Goal: Use online tool/utility: Utilize a website feature to perform a specific function

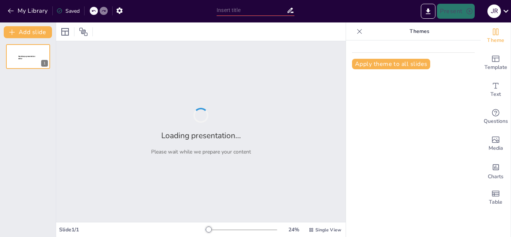
type input "Proceso de Elaboración de Mayonesa: Pasos y Tiempos Clave"
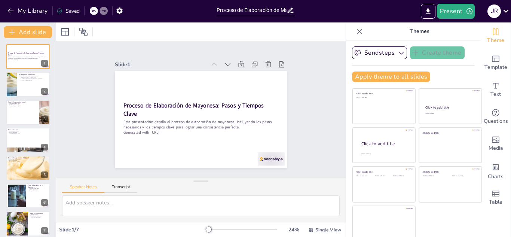
scroll to position [4, 0]
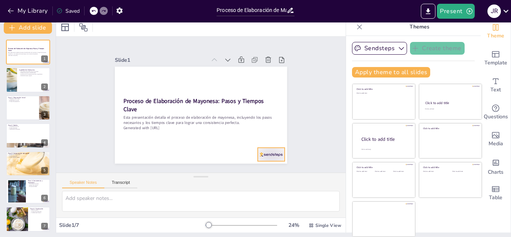
click at [259, 159] on div at bounding box center [259, 168] width 29 height 19
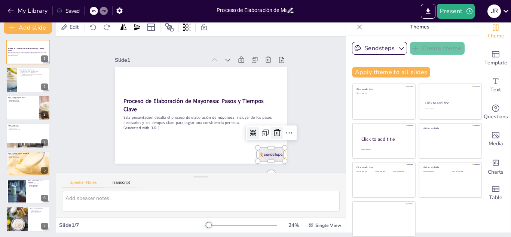
click at [269, 135] on icon at bounding box center [274, 140] width 10 height 10
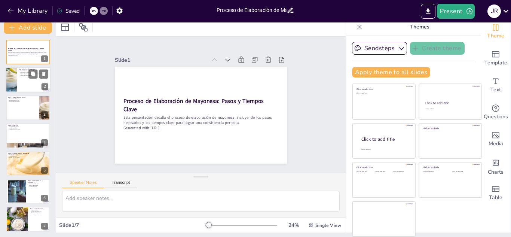
click at [24, 87] on div at bounding box center [28, 79] width 45 height 25
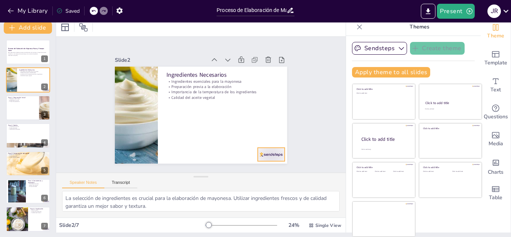
click at [260, 167] on div at bounding box center [245, 178] width 30 height 23
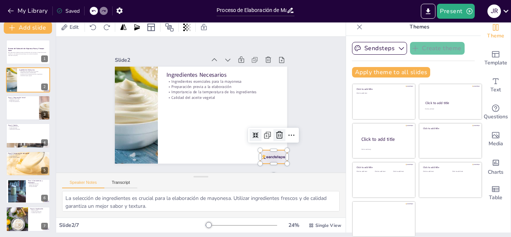
click at [272, 146] on icon at bounding box center [271, 151] width 10 height 10
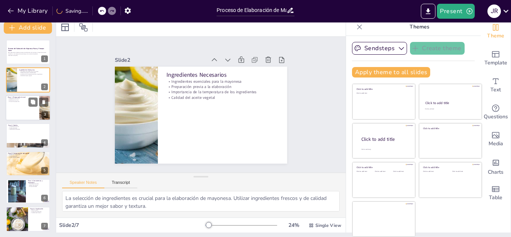
click at [28, 109] on div at bounding box center [28, 107] width 45 height 25
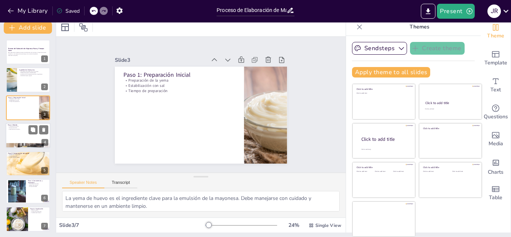
click at [26, 137] on div at bounding box center [28, 135] width 45 height 25
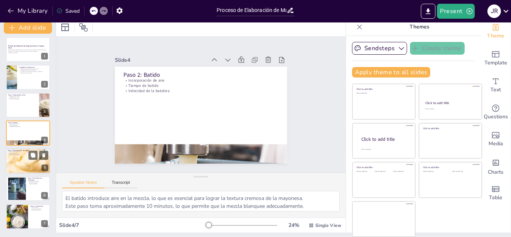
click at [26, 158] on div at bounding box center [28, 161] width 45 height 28
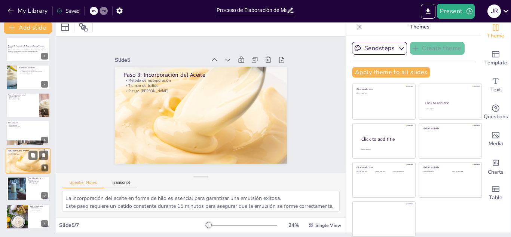
scroll to position [5, 0]
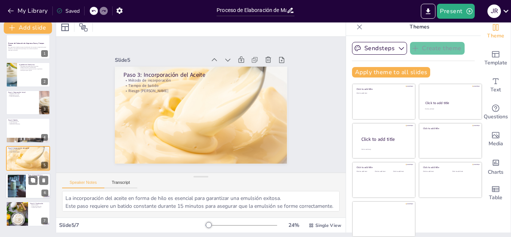
click at [29, 174] on p "Paso 4: Consistencia y Sazonado" at bounding box center [38, 176] width 20 height 4
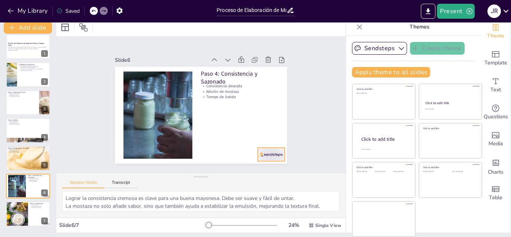
click at [243, 173] on div at bounding box center [229, 186] width 30 height 27
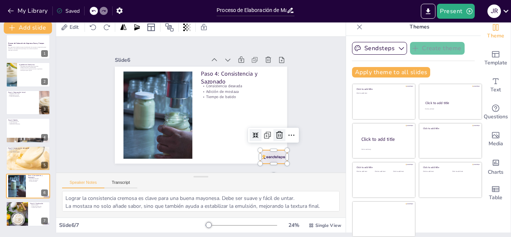
click at [270, 152] on icon at bounding box center [266, 157] width 11 height 11
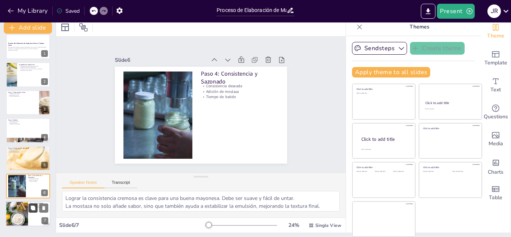
click at [34, 208] on icon at bounding box center [33, 207] width 4 height 4
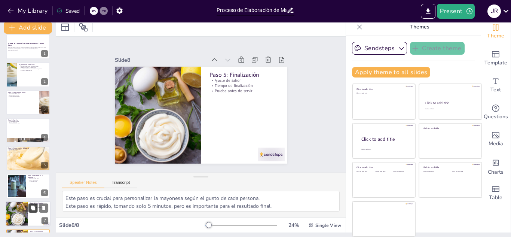
scroll to position [33, 0]
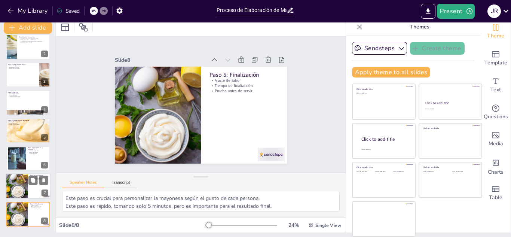
click at [31, 189] on div at bounding box center [28, 186] width 45 height 25
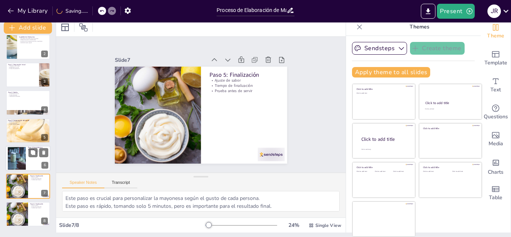
click at [24, 164] on div at bounding box center [17, 158] width 36 height 23
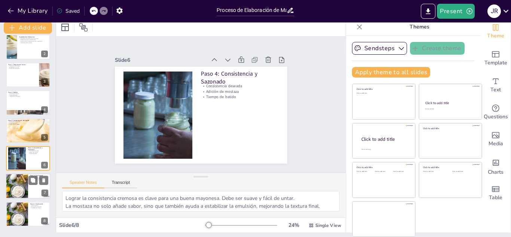
click at [32, 186] on div at bounding box center [28, 186] width 45 height 25
type textarea "Este paso es crucial para personalizar la mayonesa según el gusto de cada perso…"
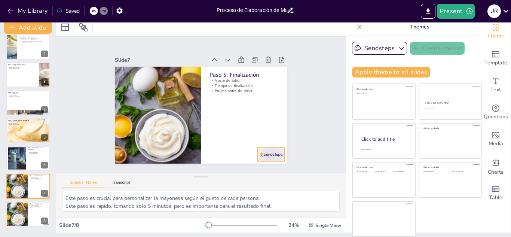
click at [265, 159] on div at bounding box center [259, 168] width 29 height 19
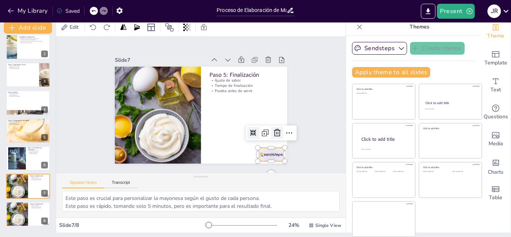
click at [259, 161] on icon at bounding box center [253, 167] width 12 height 12
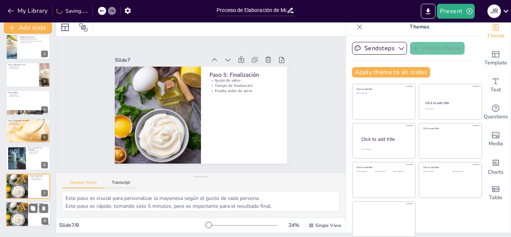
click at [27, 219] on div at bounding box center [16, 213] width 43 height 25
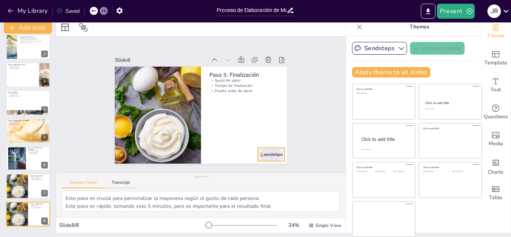
click at [266, 163] on div at bounding box center [253, 173] width 30 height 21
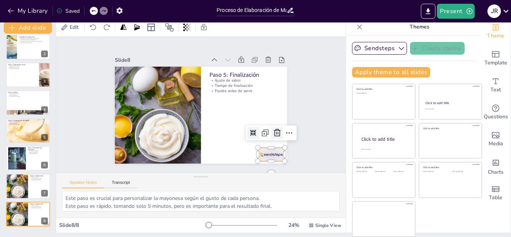
click at [268, 143] on icon at bounding box center [270, 147] width 8 height 9
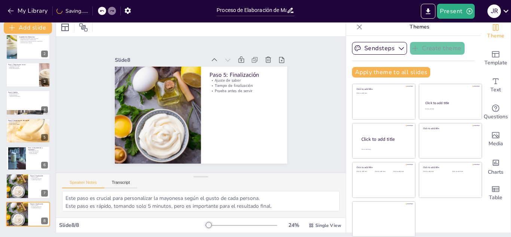
scroll to position [0, 0]
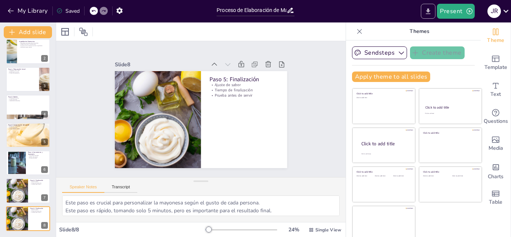
click at [428, 9] on icon "Export to PowerPoint" at bounding box center [428, 11] width 8 height 8
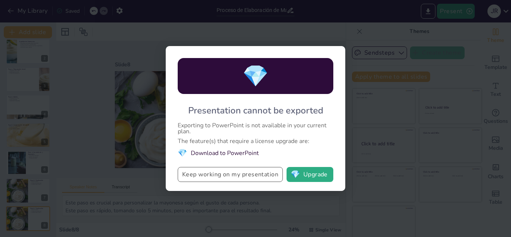
click at [273, 179] on button "Keep working on my presentation" at bounding box center [230, 174] width 105 height 15
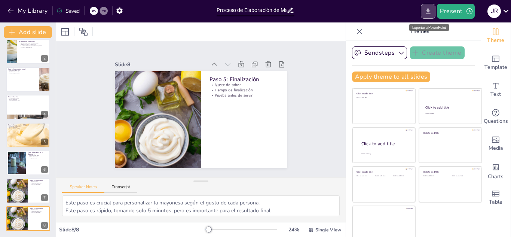
click at [436, 10] on button "Export to PowerPoint" at bounding box center [428, 11] width 15 height 15
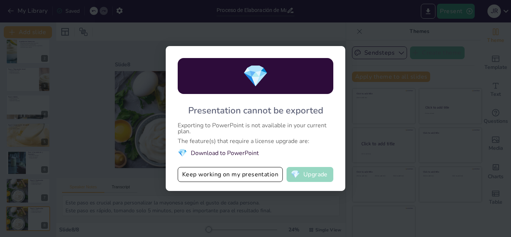
click at [309, 177] on button "💎 Upgrade" at bounding box center [310, 174] width 47 height 15
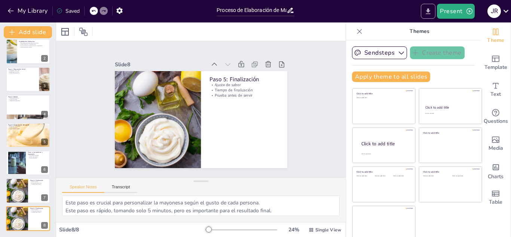
click at [429, 11] on icon "Export to PowerPoint" at bounding box center [428, 11] width 4 height 6
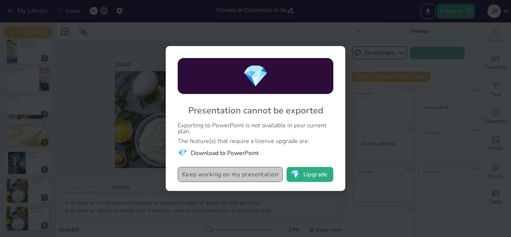
click at [242, 173] on button "Keep working on my presentation" at bounding box center [230, 174] width 105 height 15
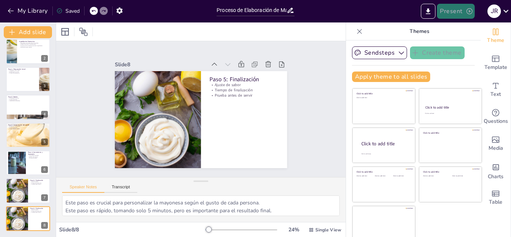
click at [463, 12] on button "Present" at bounding box center [455, 11] width 37 height 15
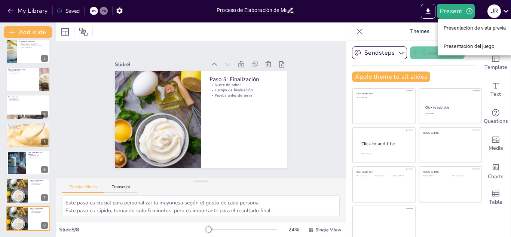
click at [452, 28] on font "Presentación de vista previa" at bounding box center [475, 28] width 62 height 6
